Goal: Check status: Check status

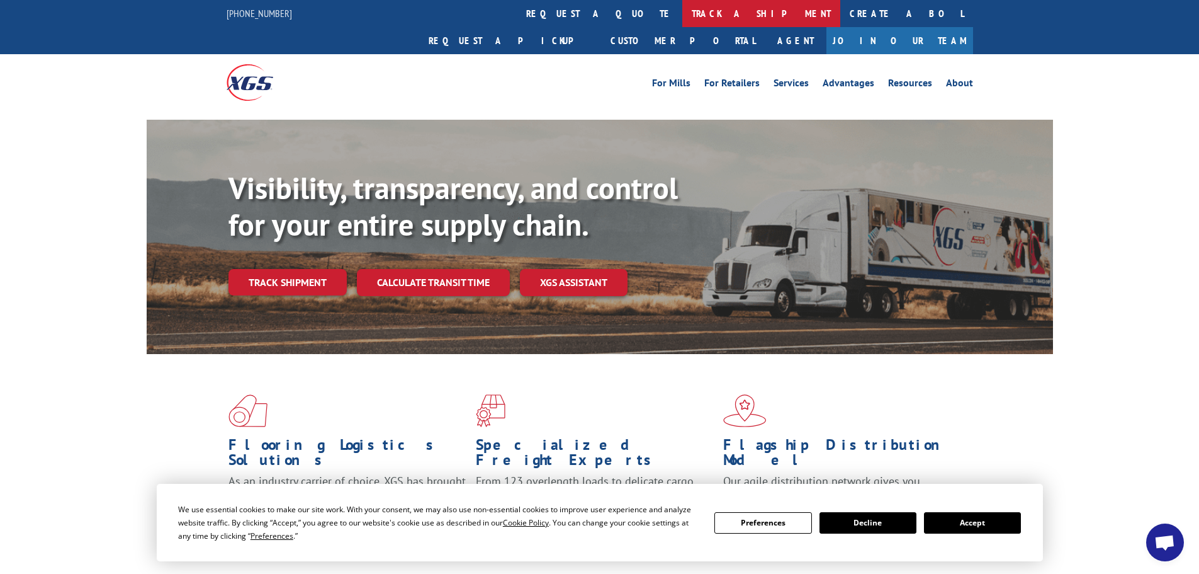
click at [682, 6] on link "track a shipment" at bounding box center [761, 13] width 158 height 27
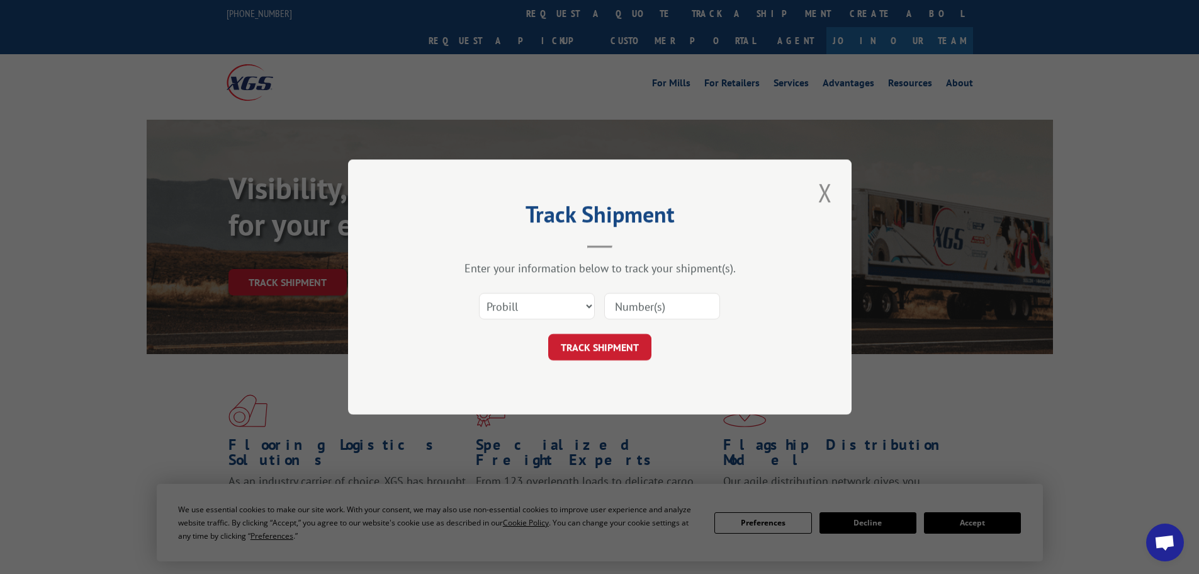
click at [645, 305] on input at bounding box center [662, 306] width 116 height 26
paste input "17002144"
type input "17002144"
click at [630, 353] on button "TRACK SHIPMENT" at bounding box center [599, 347] width 103 height 26
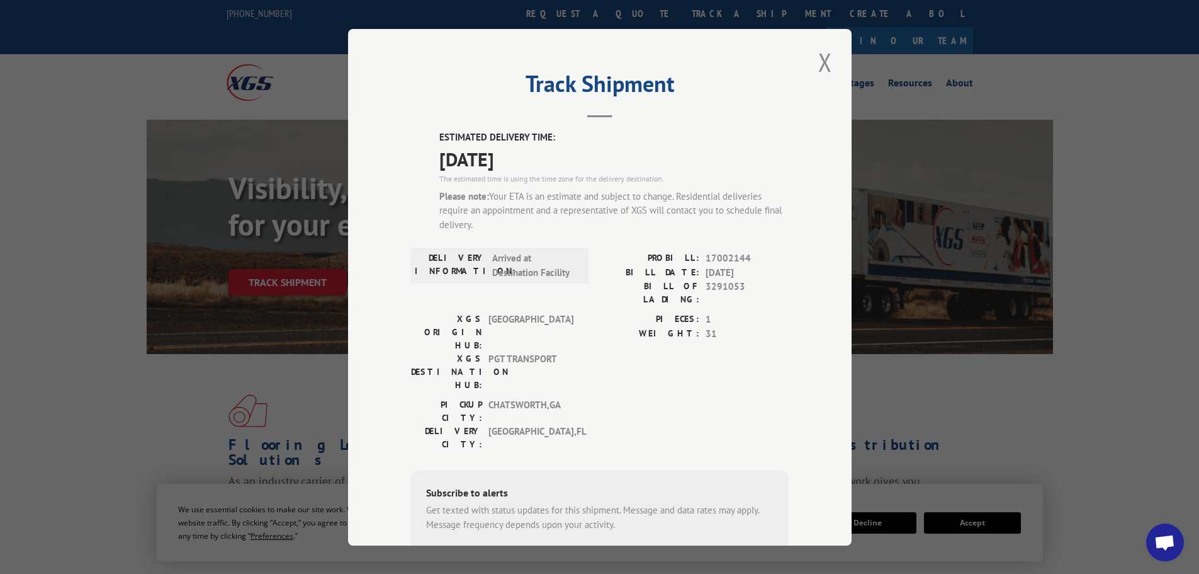
click at [1167, 537] on span "Open chat" at bounding box center [1165, 544] width 21 height 18
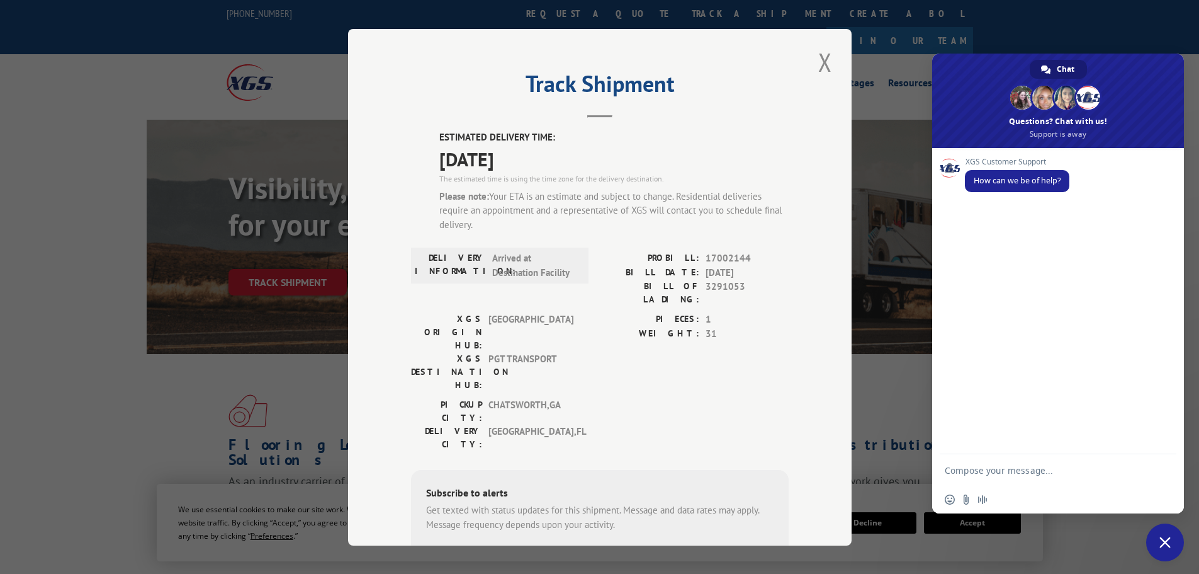
click at [989, 465] on textarea "Compose your message..." at bounding box center [1045, 469] width 201 height 31
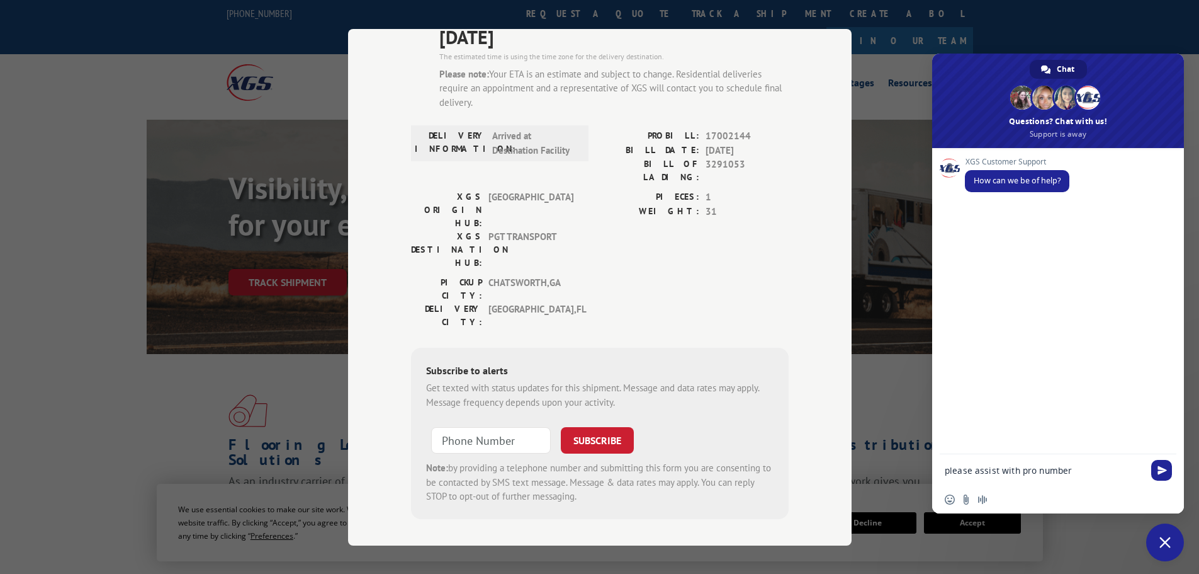
type textarea "please assist with pro number 17002144"
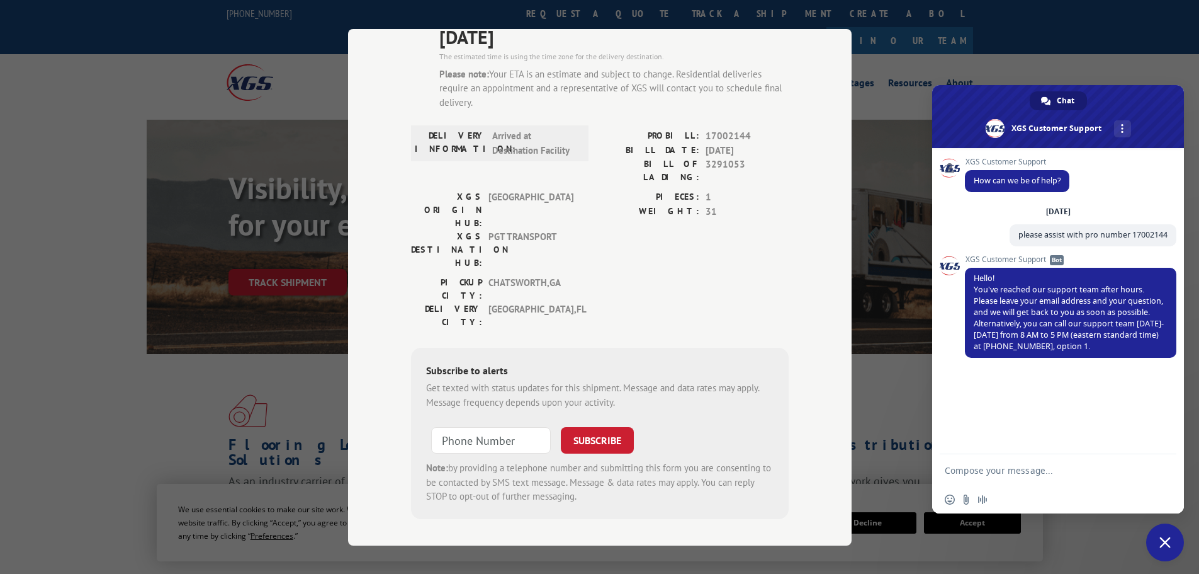
scroll to position [0, 0]
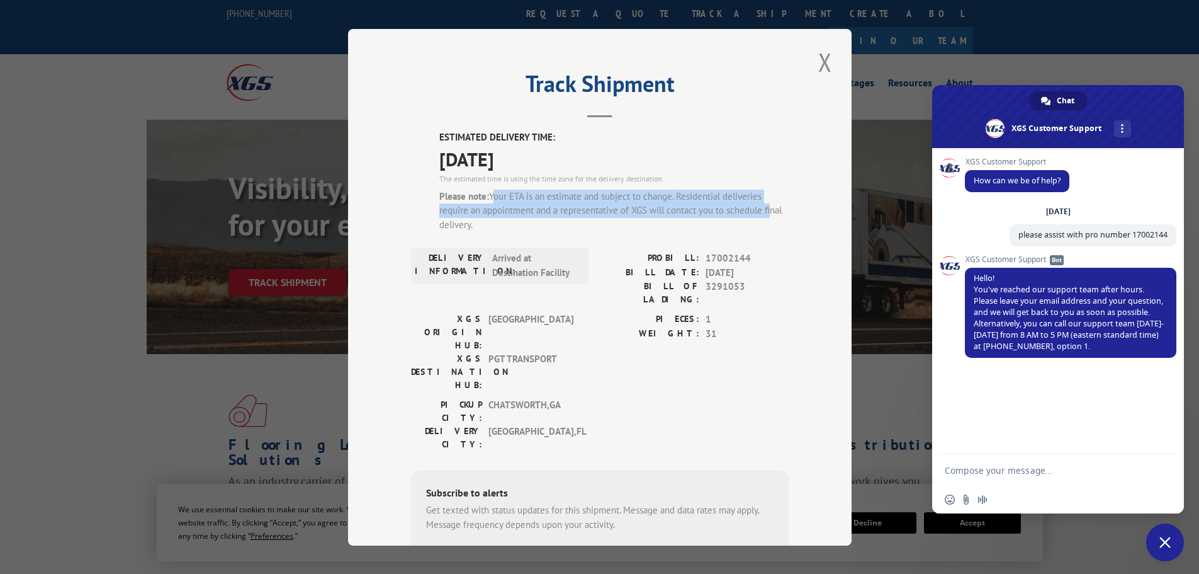
drag, startPoint x: 488, startPoint y: 193, endPoint x: 762, endPoint y: 187, distance: 273.9
click at [765, 217] on div "Please note: Your ETA is an estimate and subject to change. Residential deliver…" at bounding box center [613, 210] width 349 height 43
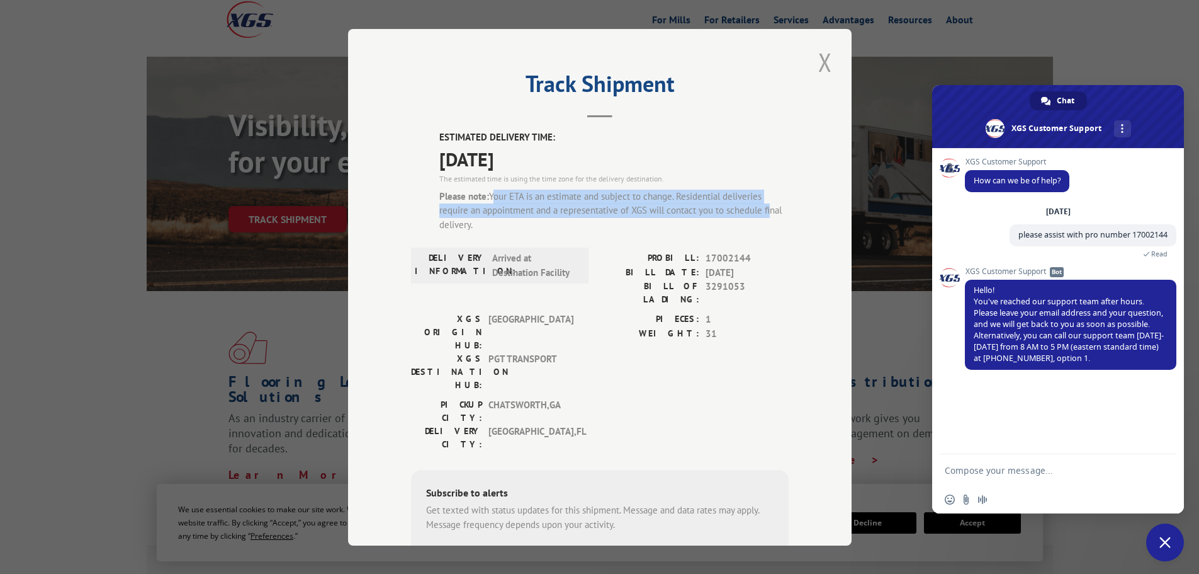
click at [820, 57] on button "Close modal" at bounding box center [825, 62] width 21 height 35
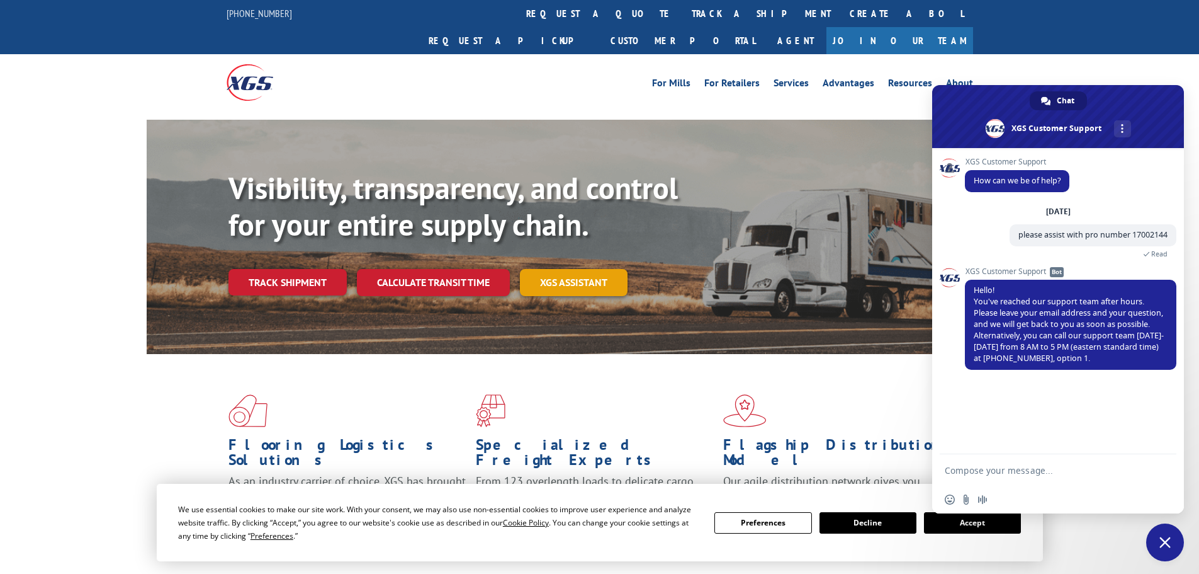
click at [573, 269] on link "XGS ASSISTANT" at bounding box center [574, 282] width 108 height 27
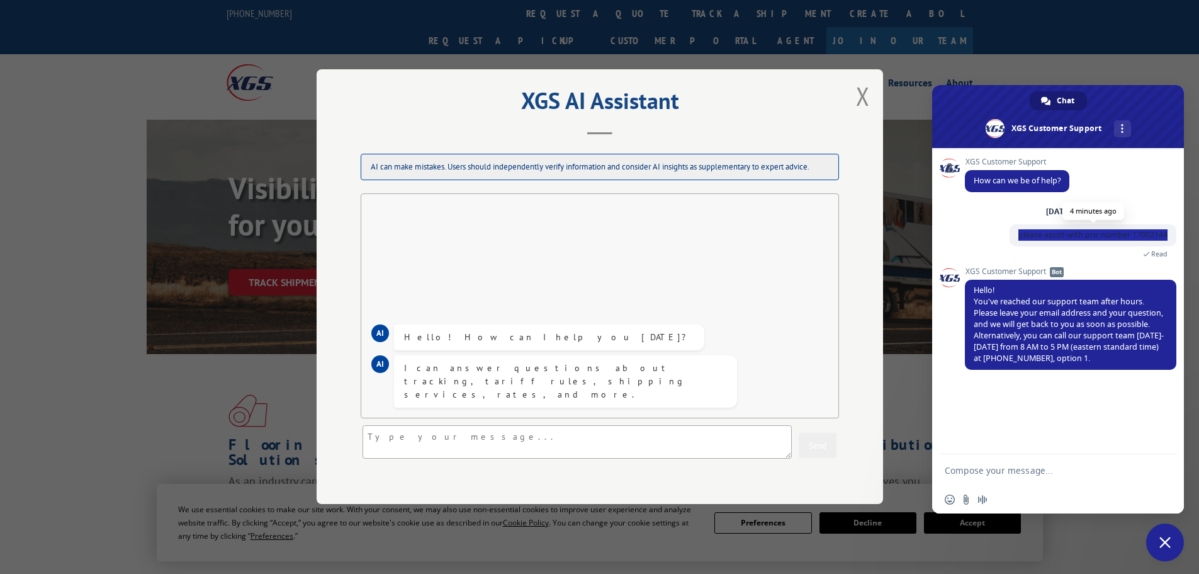
drag, startPoint x: 1018, startPoint y: 233, endPoint x: 1167, endPoint y: 230, distance: 149.2
click at [1167, 230] on span "please assist with pro number 17002144" at bounding box center [1093, 234] width 149 height 11
copy span "please assist with pro number 17002144"
drag, startPoint x: 409, startPoint y: 449, endPoint x: 409, endPoint y: 436, distance: 13.2
click at [409, 436] on textarea at bounding box center [577, 442] width 429 height 33
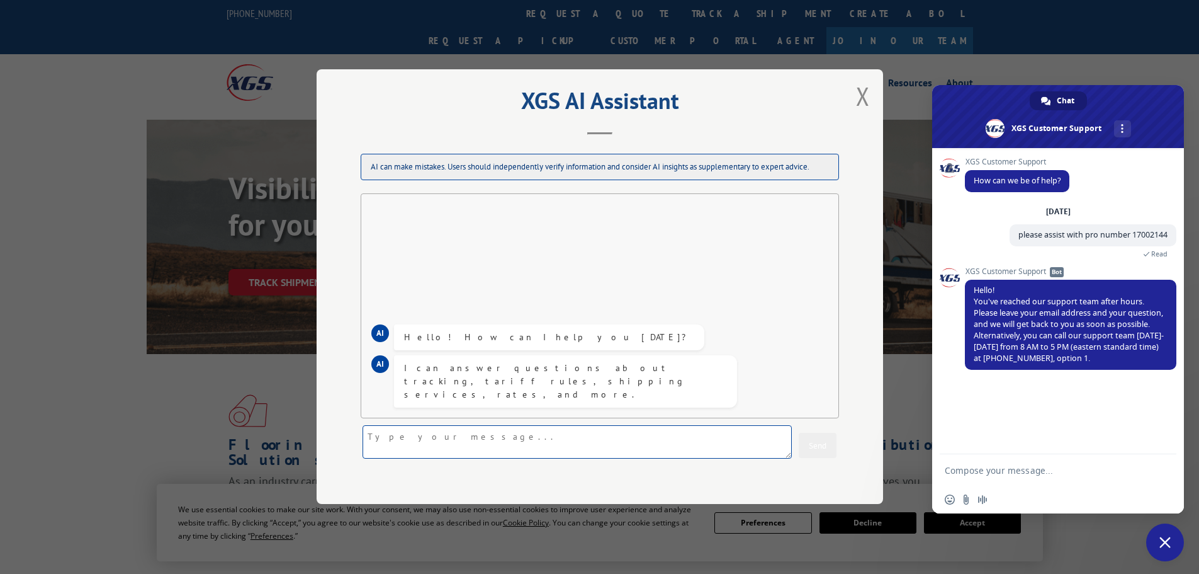
click at [409, 436] on textarea at bounding box center [577, 442] width 429 height 33
paste textarea "please assist with pro number 17002144"
type textarea "please assist with pro number 17002144"
click at [806, 440] on button "Send" at bounding box center [818, 445] width 38 height 25
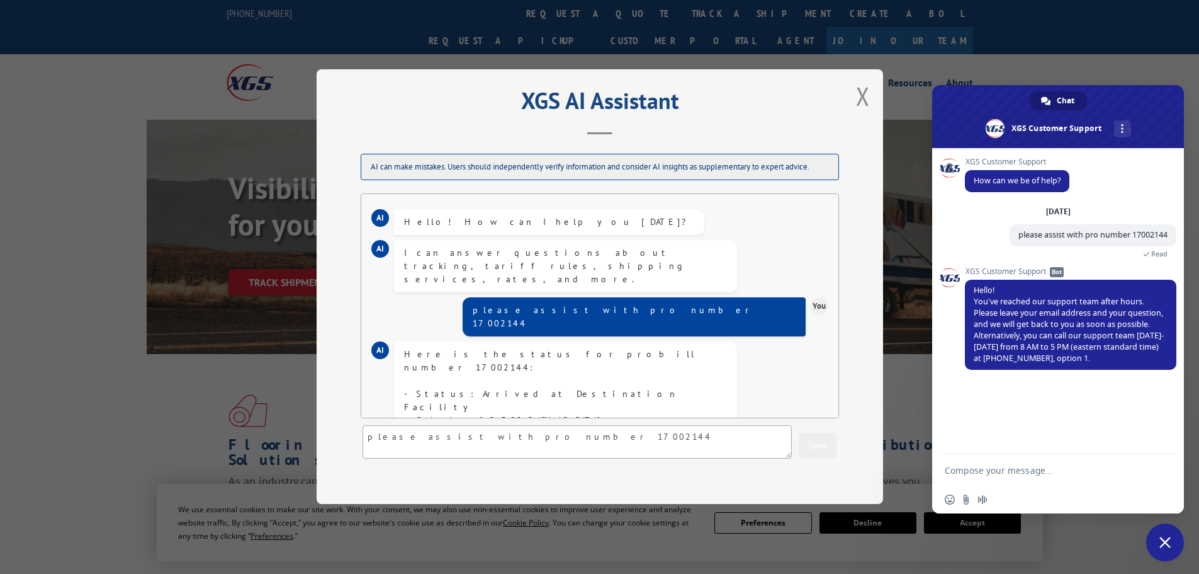
scroll to position [91, 0]
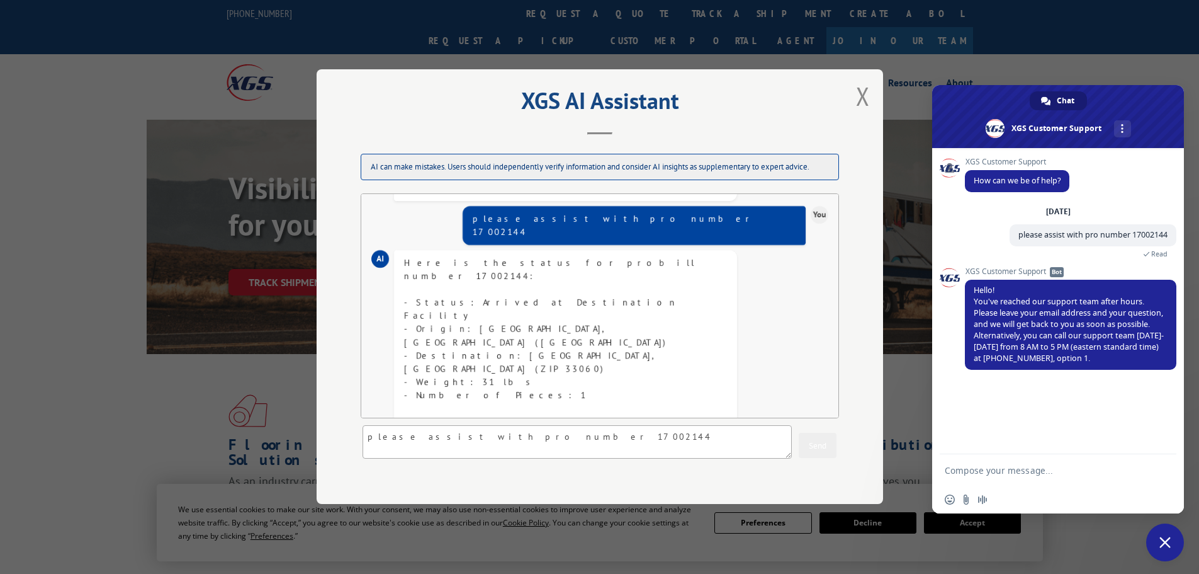
click at [529, 310] on div "Here is the status for probill number 17002144: - Status: Arrived at Destinatio…" at bounding box center [565, 388] width 323 height 264
click at [533, 312] on div "Here is the status for probill number 17002144: - Status: Arrived at Destinatio…" at bounding box center [565, 388] width 323 height 264
click at [410, 441] on textarea "please assist with pro number 17002144" at bounding box center [577, 442] width 429 height 33
type textarea "when to expect delivery?"
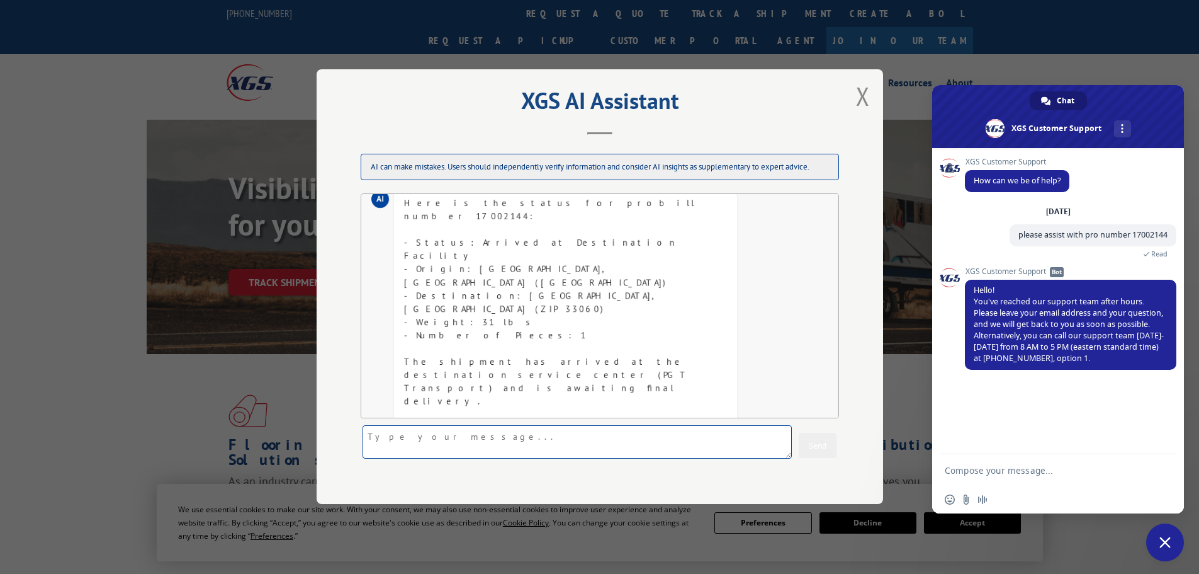
scroll to position [206, 0]
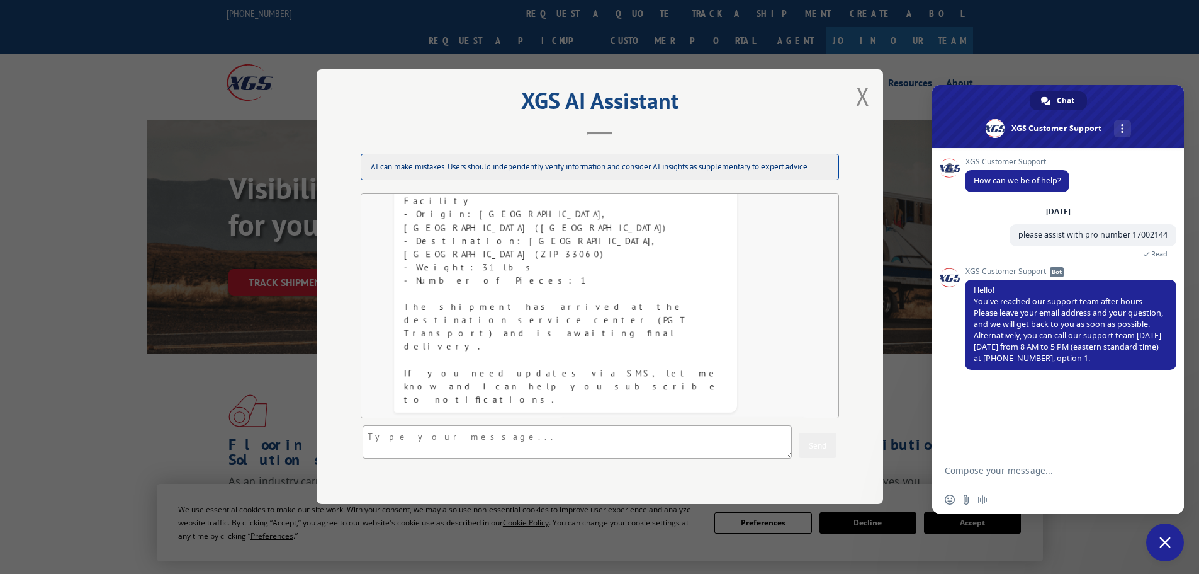
click at [1162, 538] on span "Close chat" at bounding box center [1165, 541] width 11 height 11
